Goal: Check status: Check status

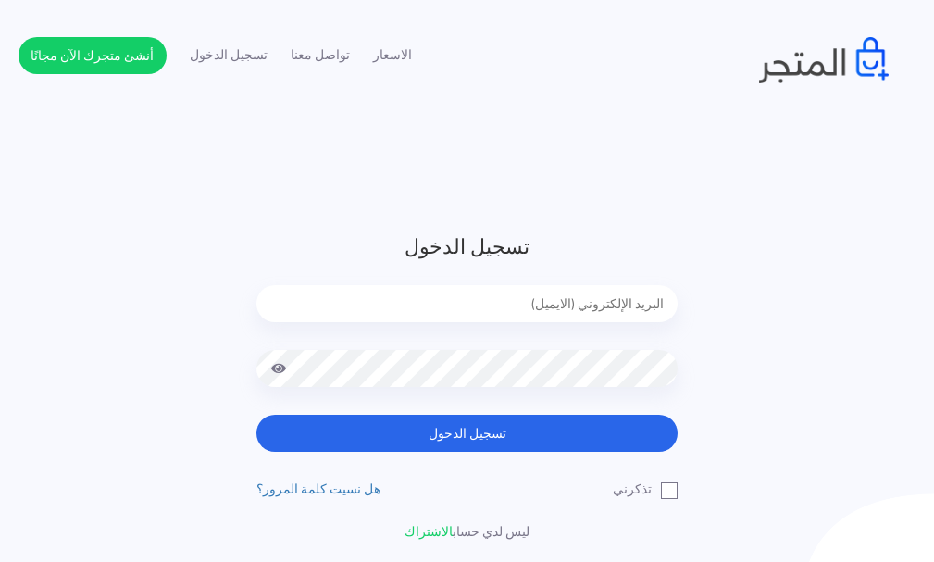
click at [563, 301] on input "email" at bounding box center [467, 303] width 421 height 37
type input "afasmm1974@yahoo.com"
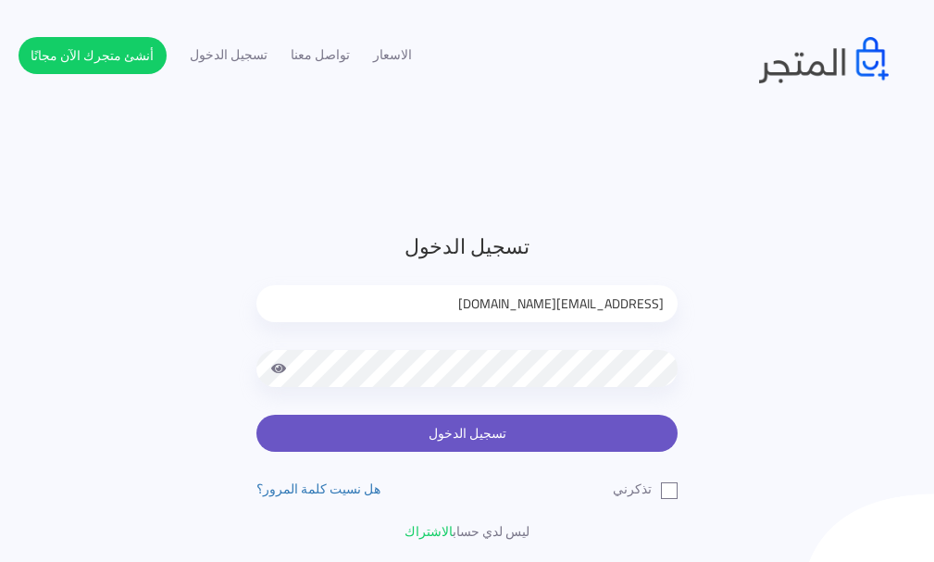
click at [579, 427] on button "تسجيل الدخول" at bounding box center [467, 433] width 421 height 37
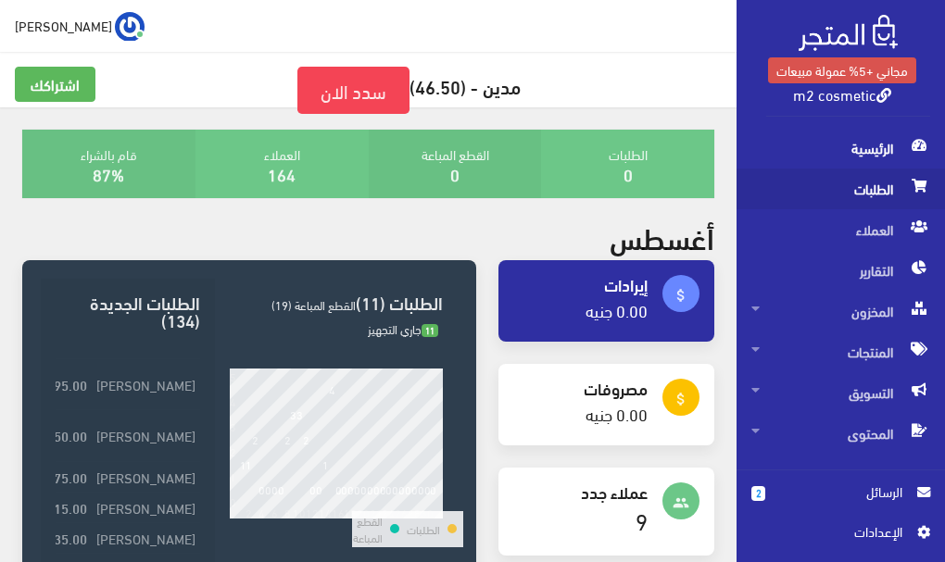
click at [875, 197] on span "الطلبات" at bounding box center [840, 189] width 179 height 41
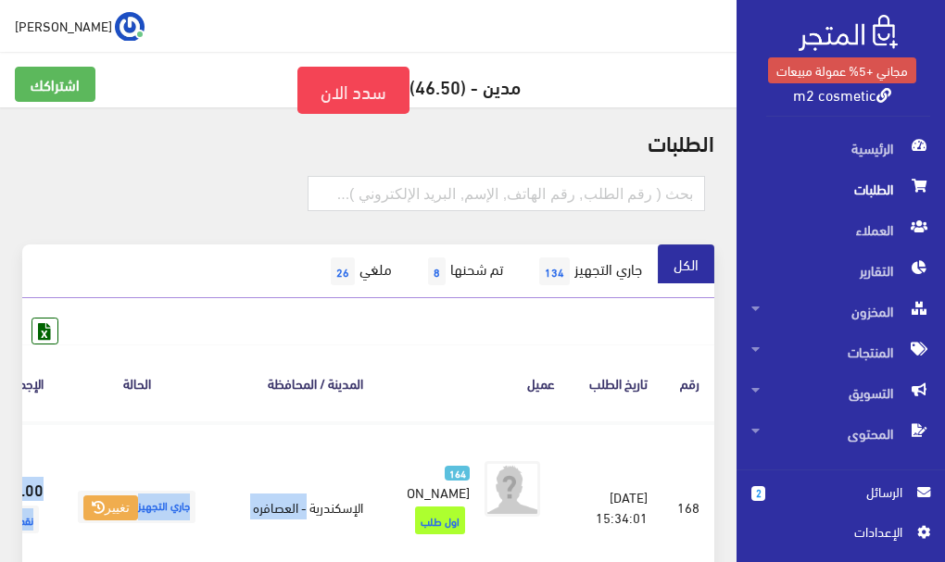
scroll to position [0, -114]
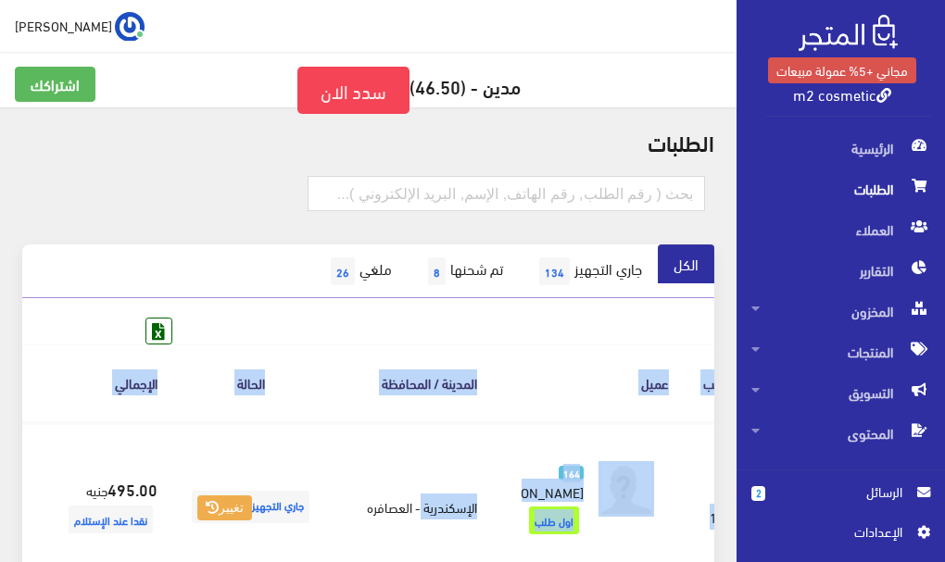
drag, startPoint x: 402, startPoint y: 532, endPoint x: 8, endPoint y: 533, distance: 393.6
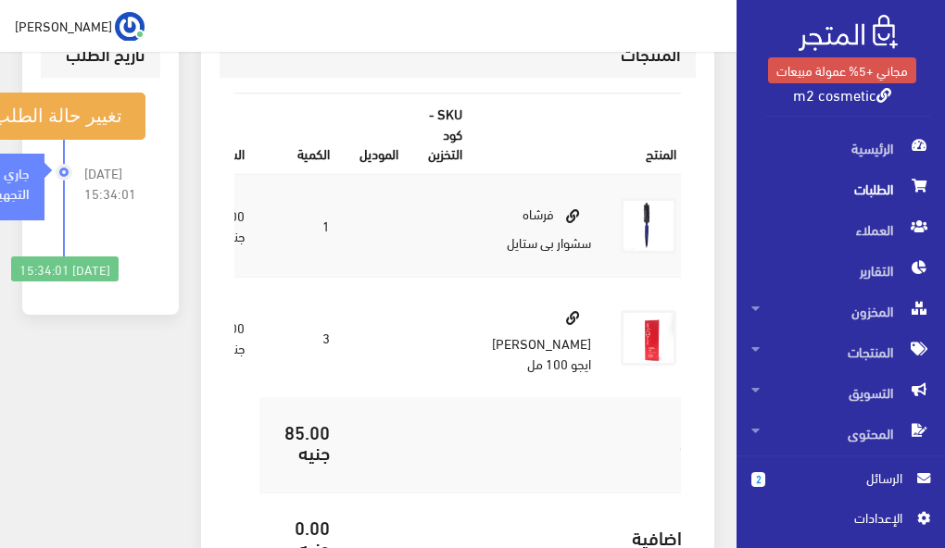
scroll to position [1042, 0]
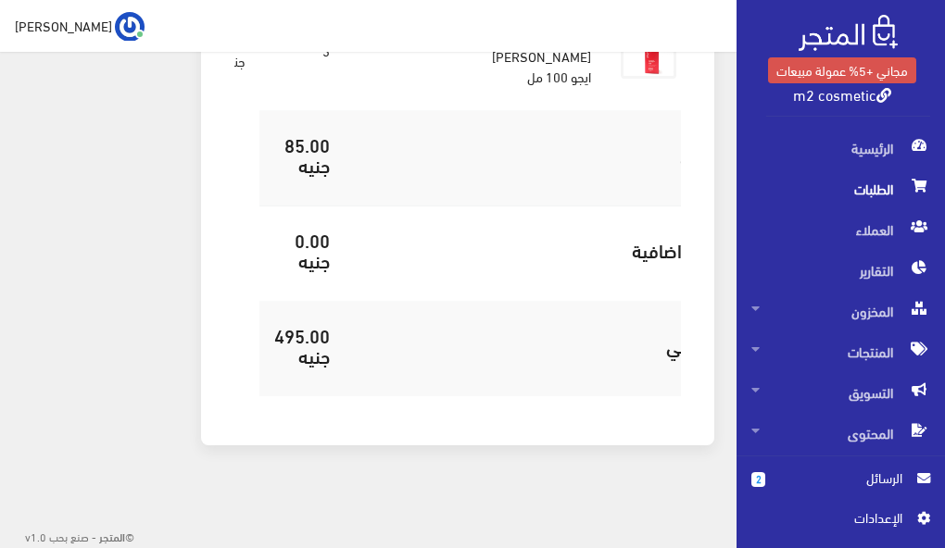
click at [833, 472] on span "الرسائل" at bounding box center [841, 478] width 122 height 20
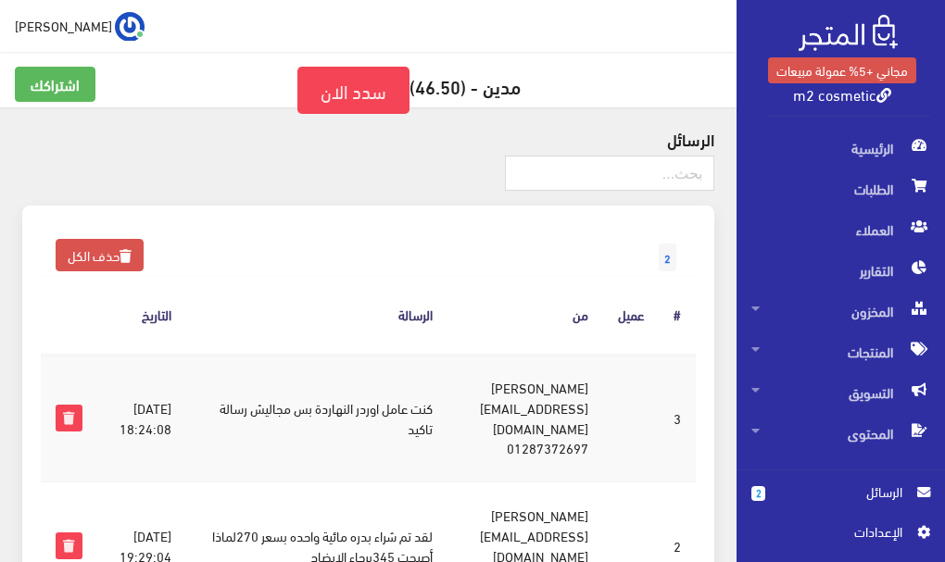
drag, startPoint x: 588, startPoint y: 516, endPoint x: 436, endPoint y: 473, distance: 157.7
click at [447, 516] on td "عايده حامد aydhhamd51@gmail.com 01099502574" at bounding box center [525, 546] width 156 height 128
click at [856, 155] on span "الرئيسية" at bounding box center [840, 148] width 179 height 41
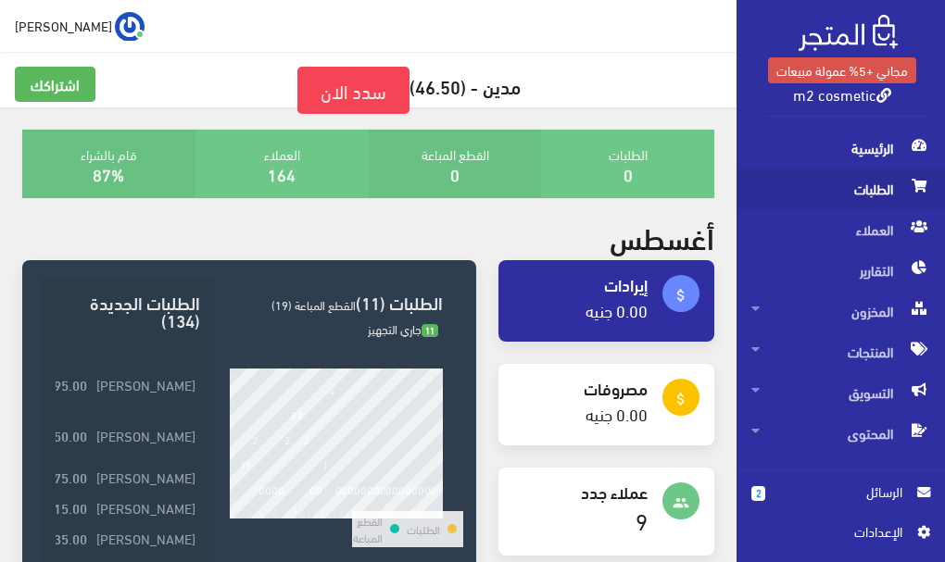
click at [873, 194] on span "الطلبات" at bounding box center [840, 189] width 179 height 41
